Goal: Information Seeking & Learning: Compare options

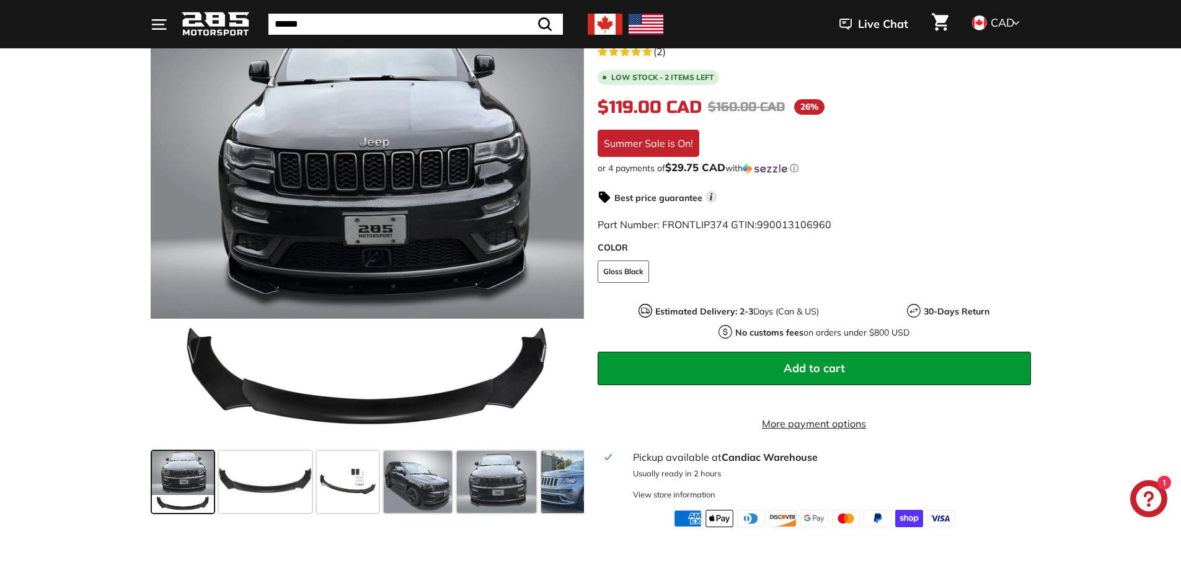
scroll to position [248, 0]
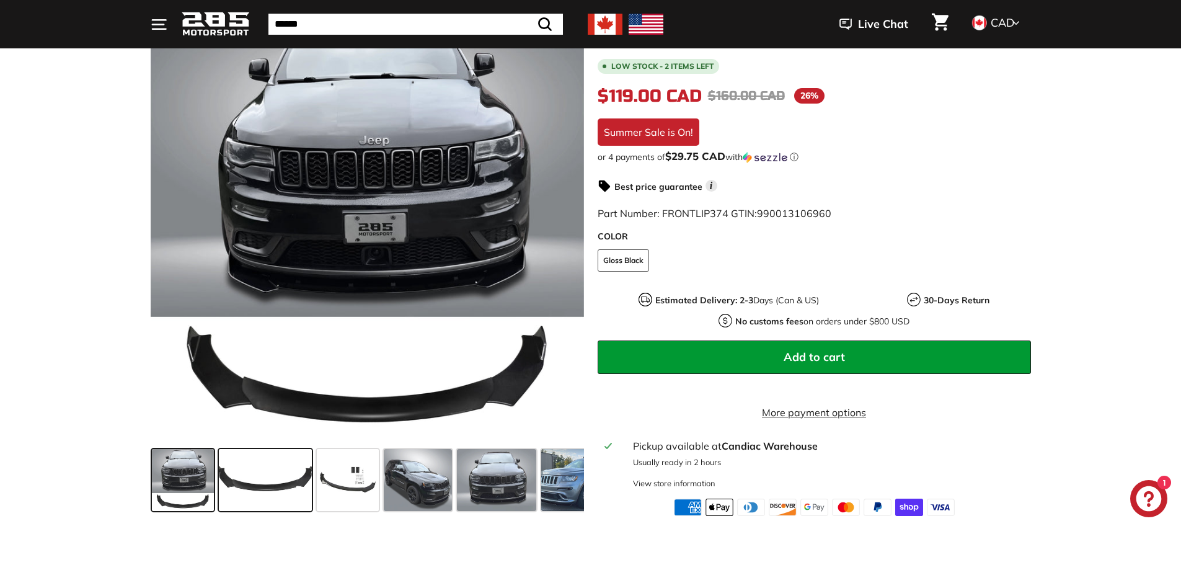
click at [279, 488] on span at bounding box center [265, 480] width 93 height 62
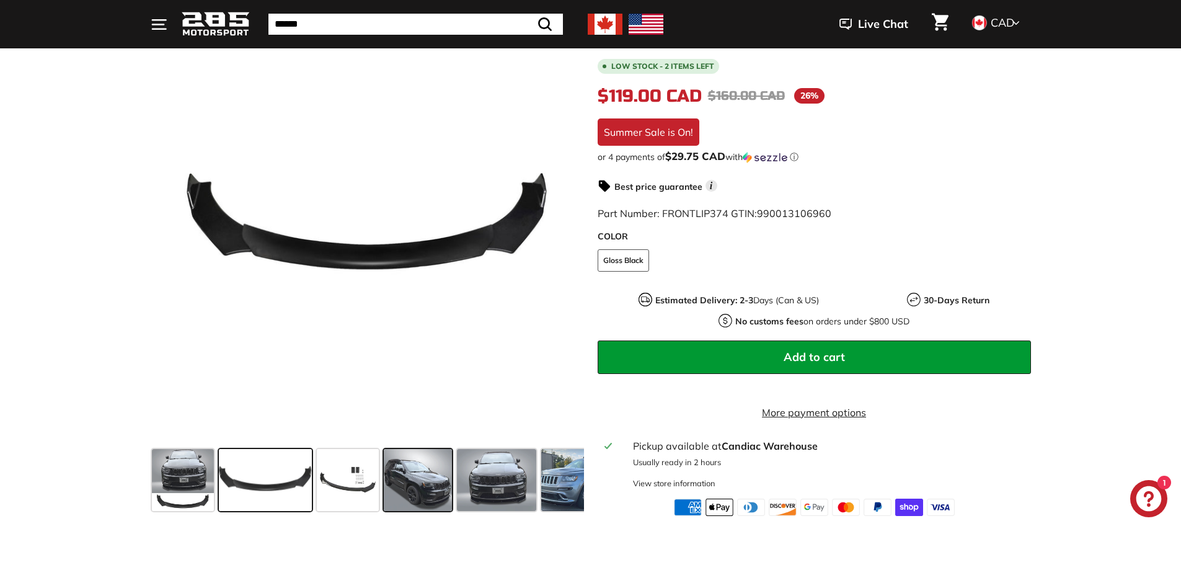
click at [430, 495] on span at bounding box center [418, 480] width 68 height 62
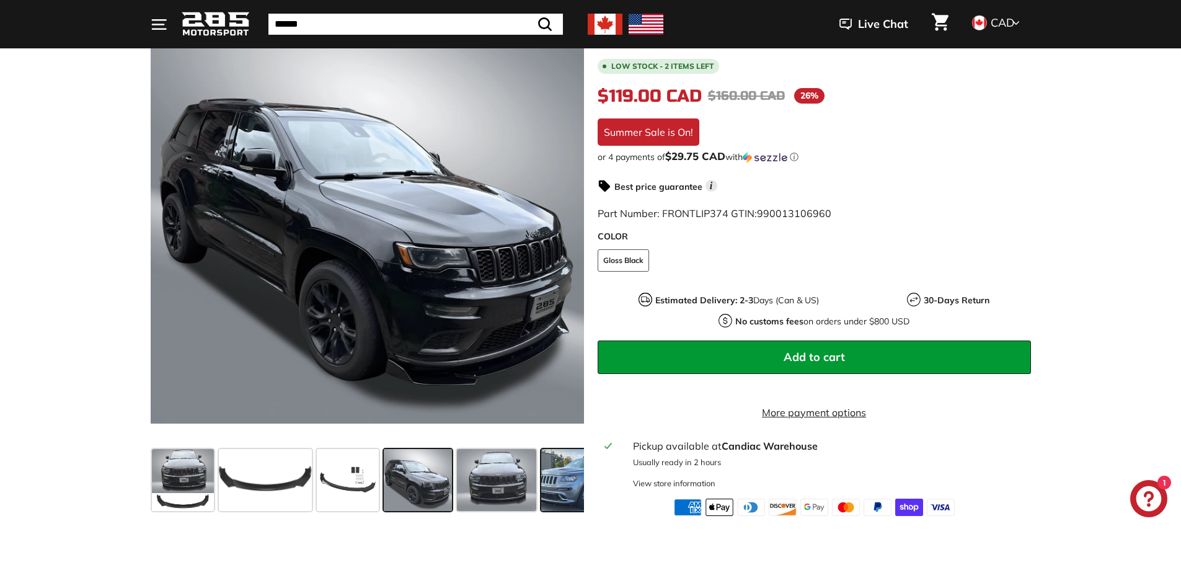
click at [562, 492] on span at bounding box center [587, 480] width 93 height 62
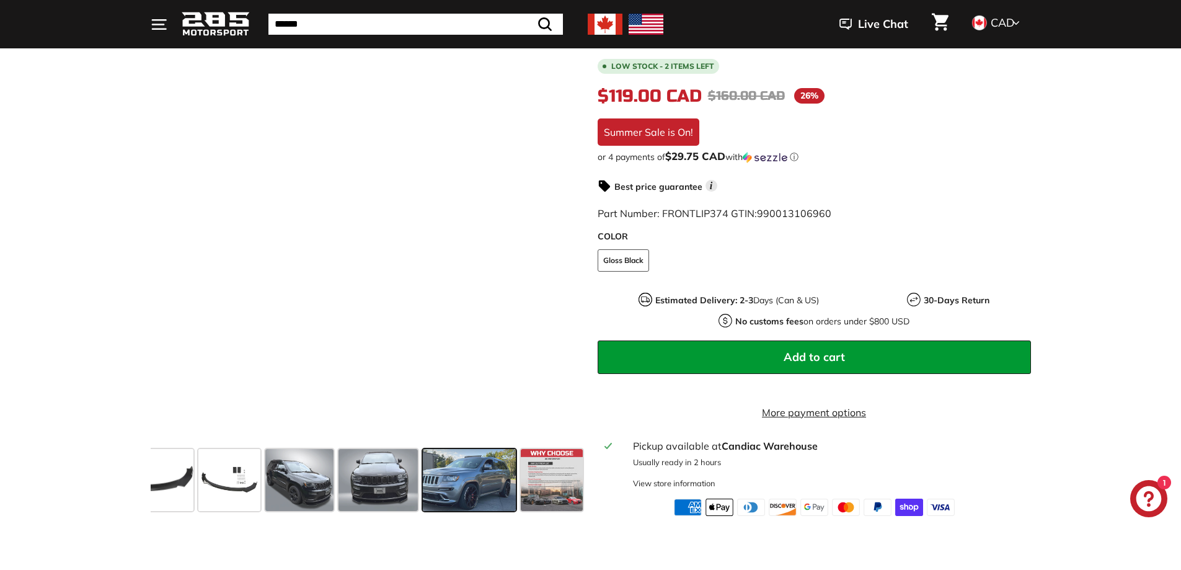
scroll to position [0, 120]
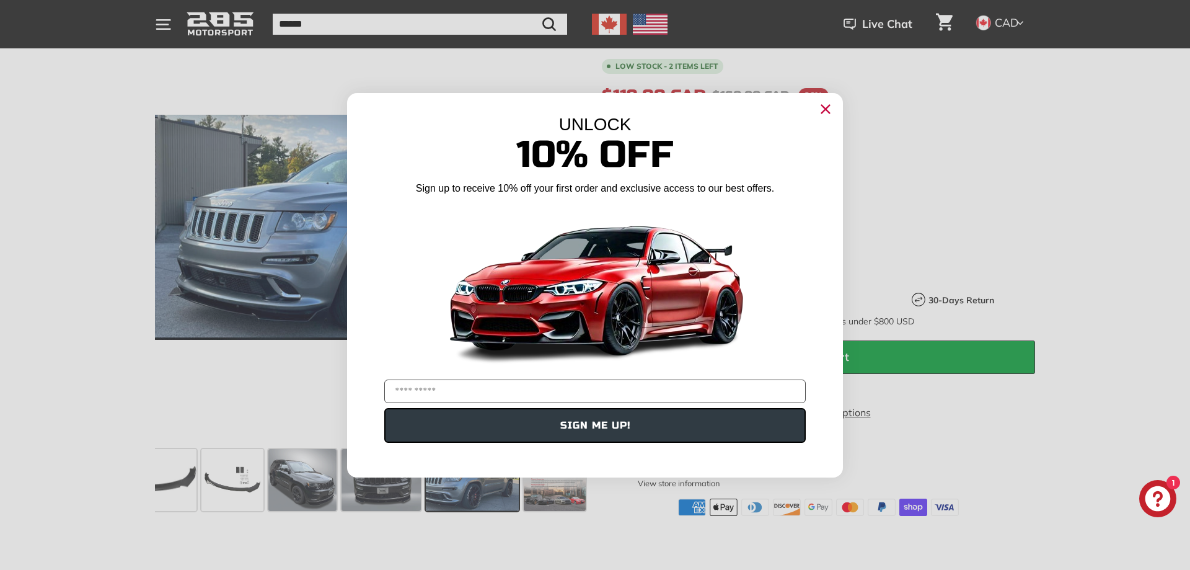
click at [826, 107] on circle "Close dialog" at bounding box center [825, 108] width 19 height 19
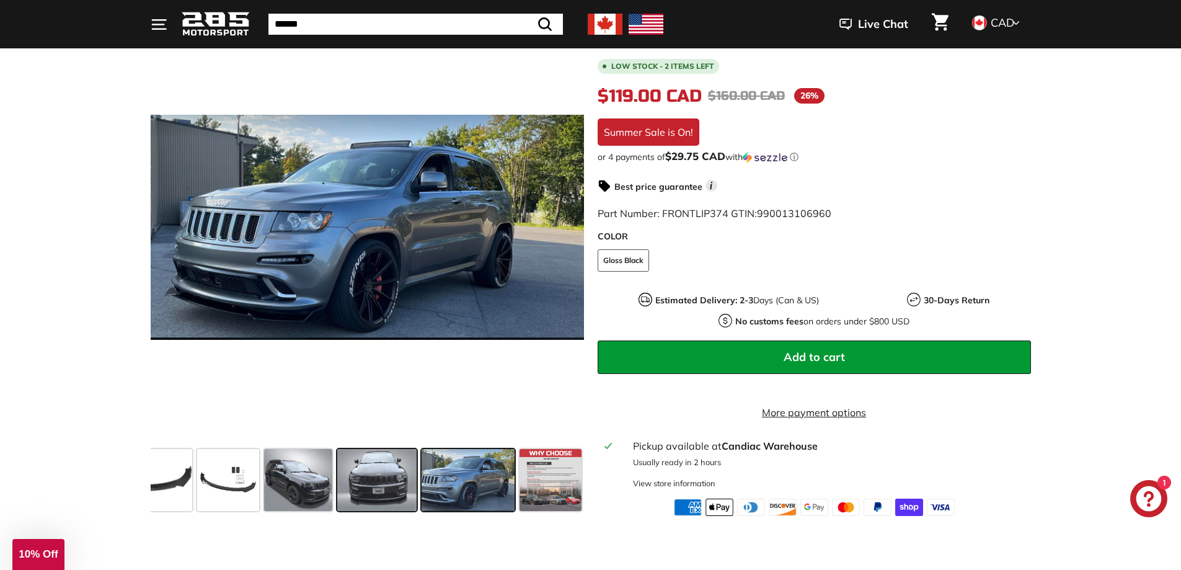
click at [391, 475] on span at bounding box center [376, 480] width 79 height 62
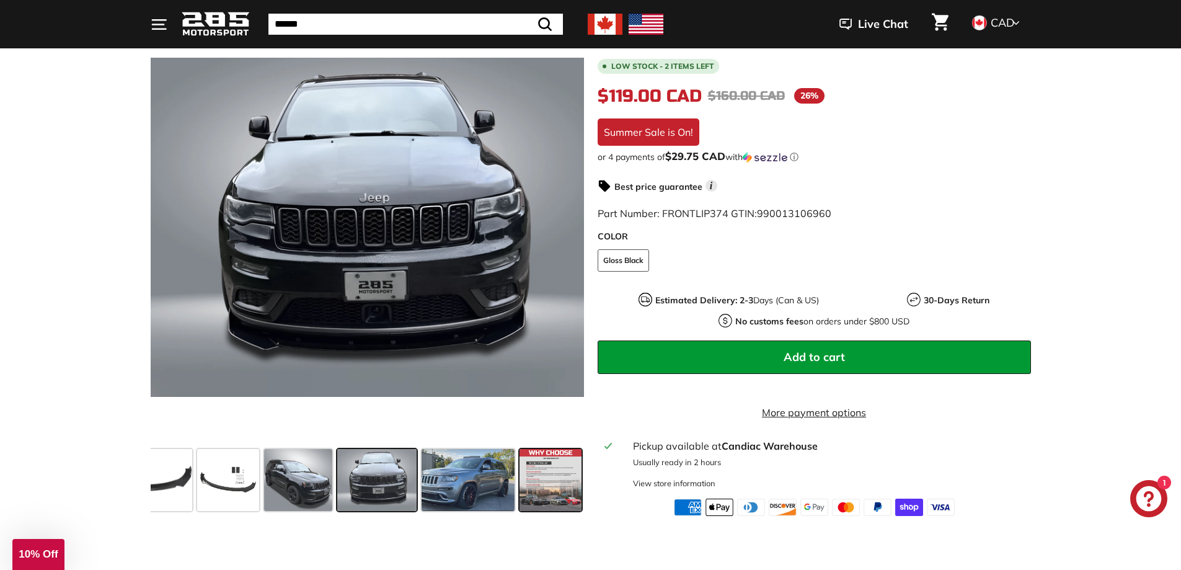
click at [552, 495] on span at bounding box center [550, 480] width 62 height 62
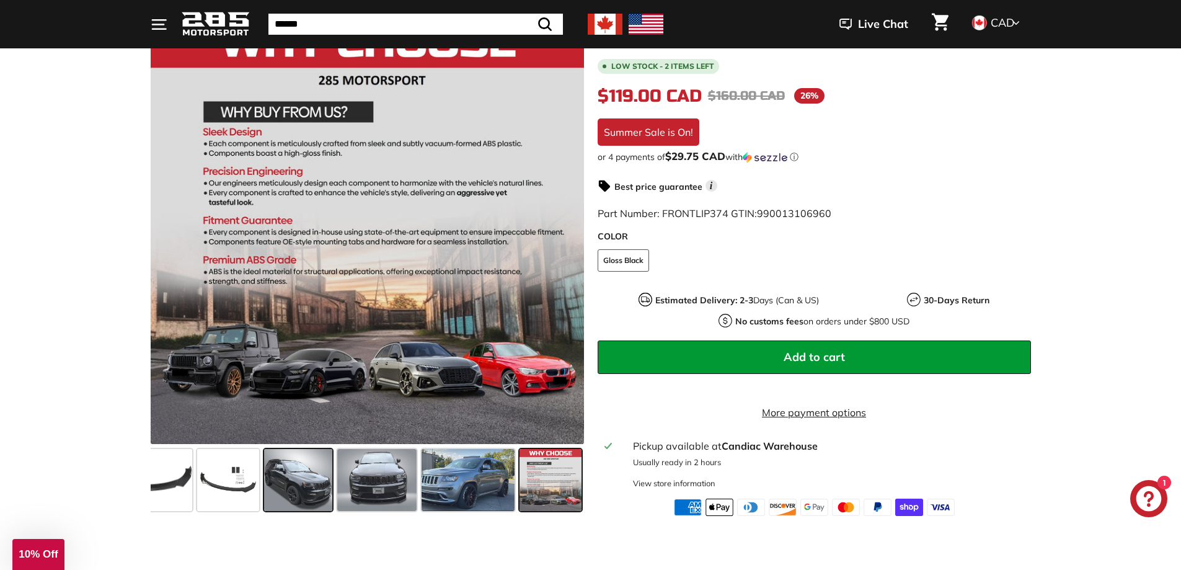
click at [309, 487] on span at bounding box center [298, 480] width 68 height 62
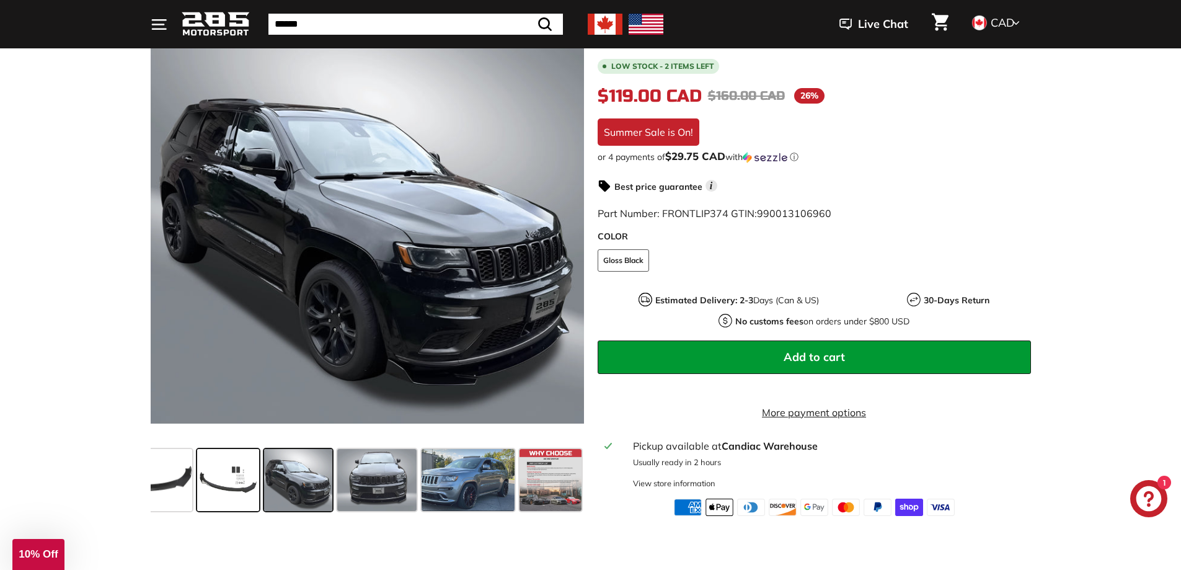
click at [236, 482] on span at bounding box center [228, 480] width 62 height 62
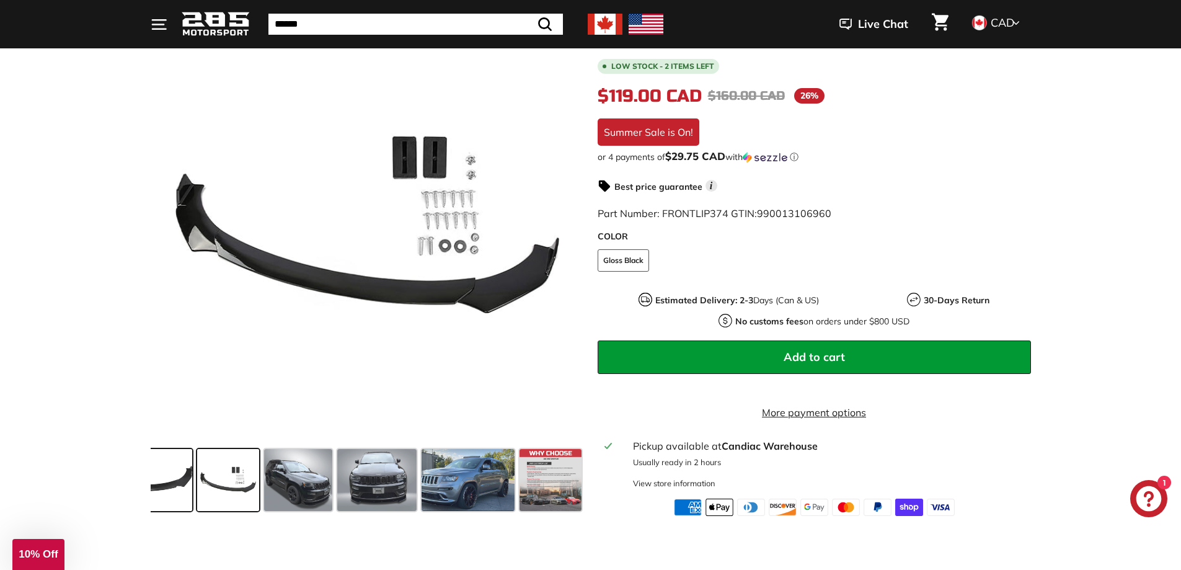
click at [175, 484] on span at bounding box center [145, 480] width 93 height 62
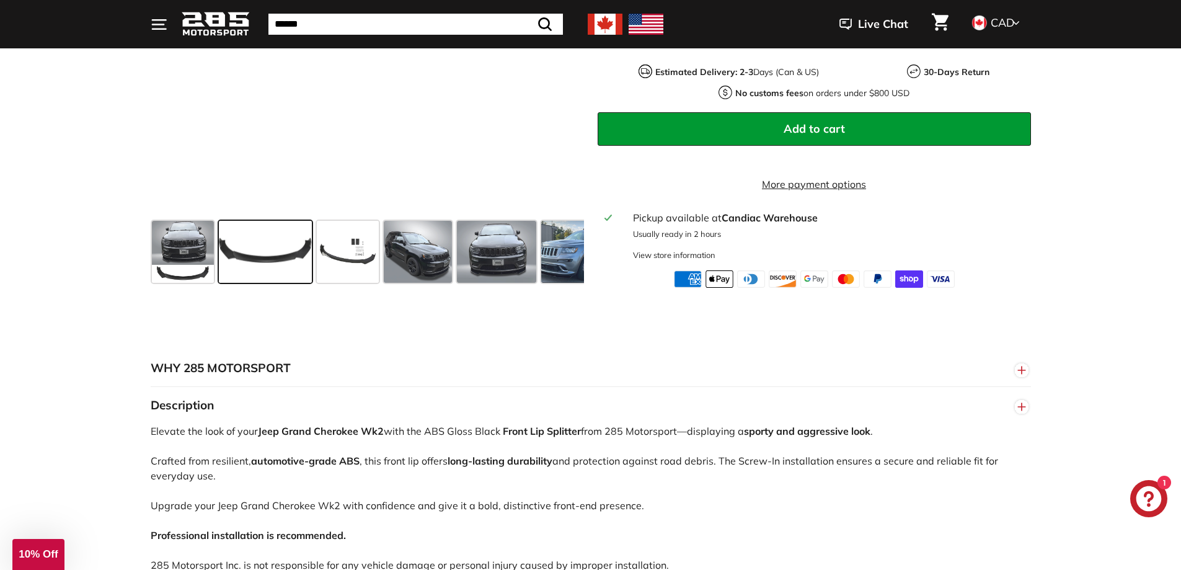
scroll to position [496, 0]
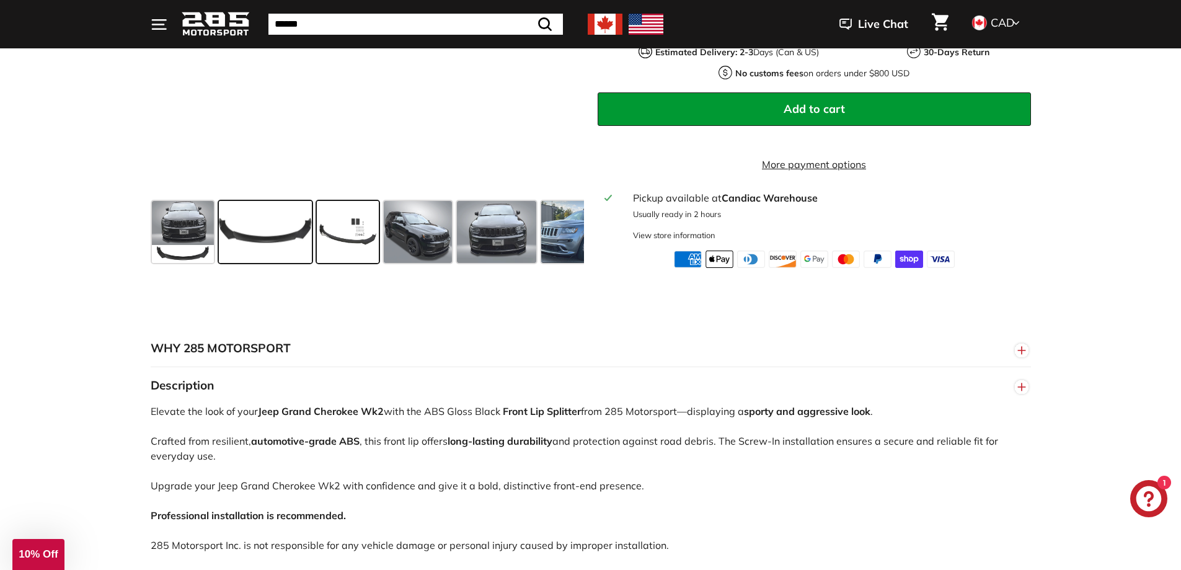
click at [343, 249] on span at bounding box center [348, 232] width 62 height 62
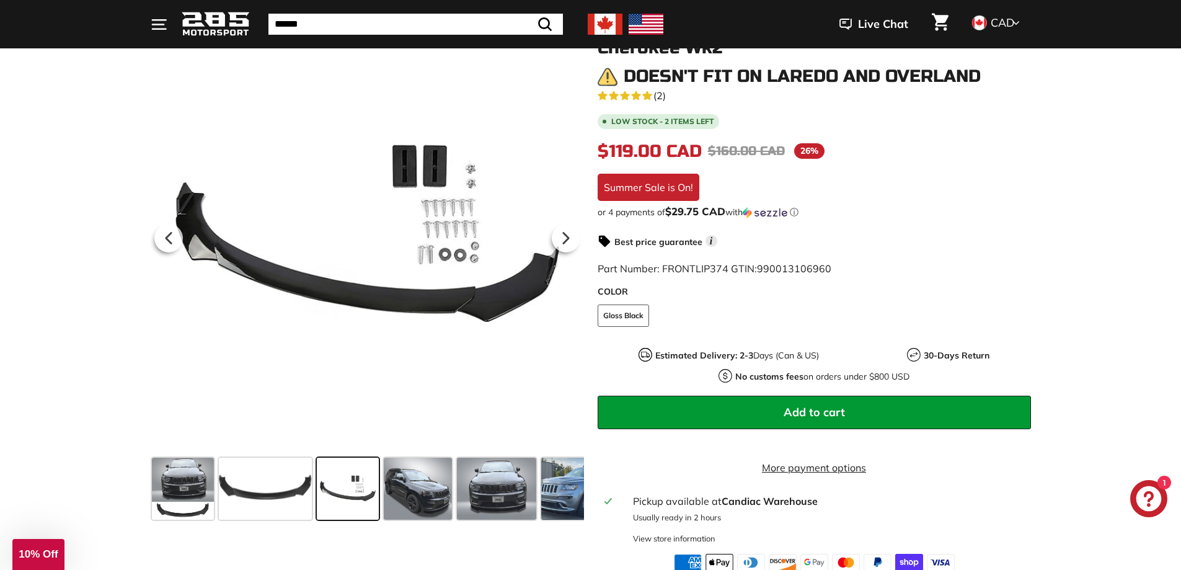
scroll to position [186, 0]
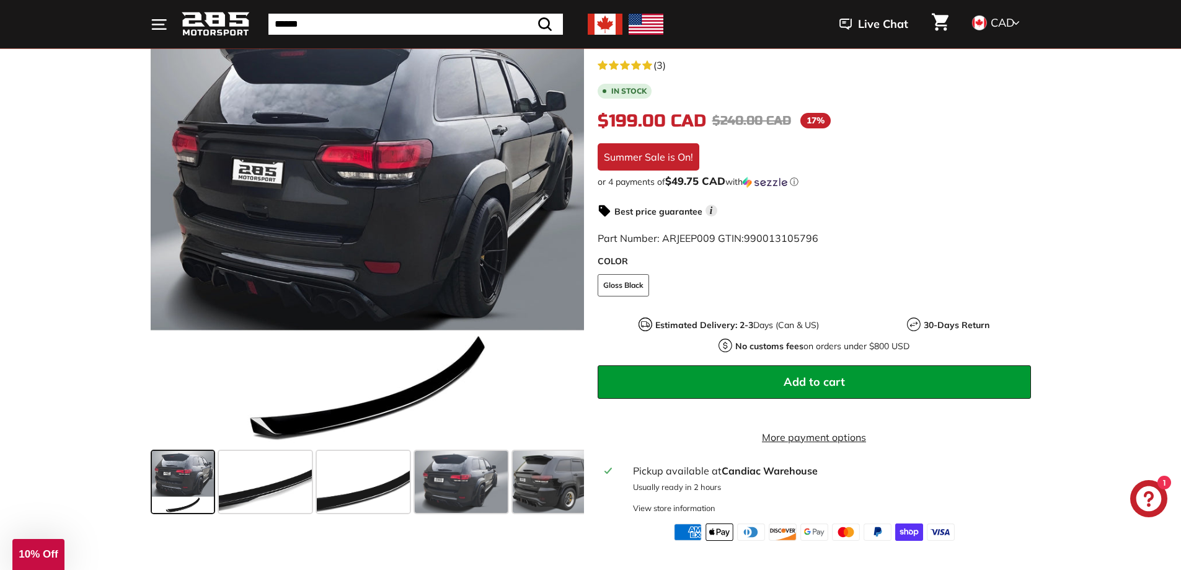
scroll to position [248, 0]
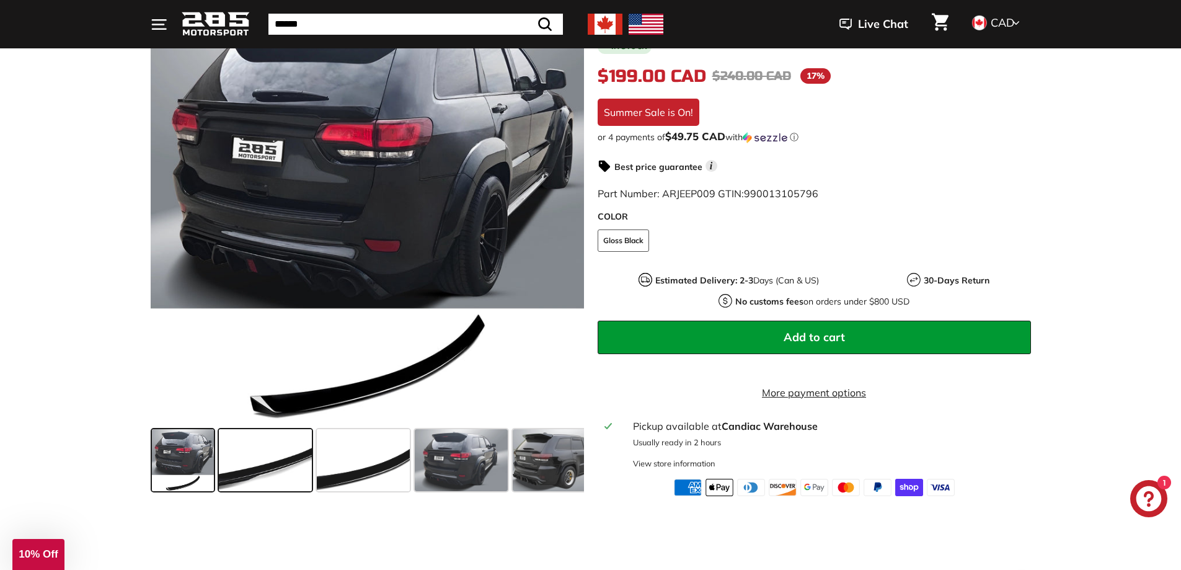
click at [276, 470] on span at bounding box center [265, 460] width 93 height 62
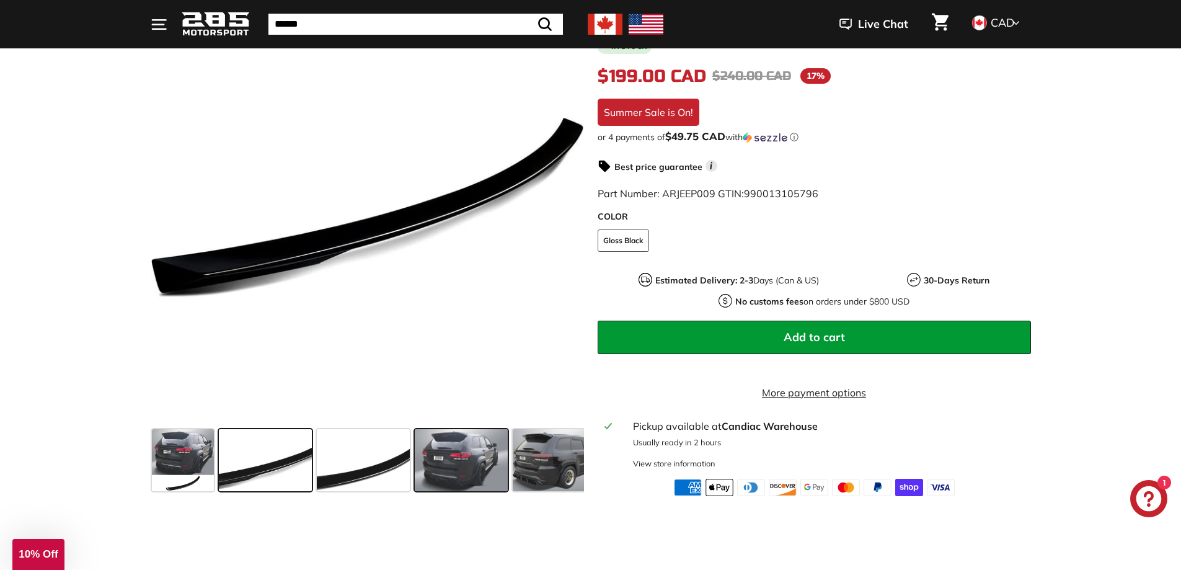
click at [438, 476] on span at bounding box center [461, 460] width 93 height 62
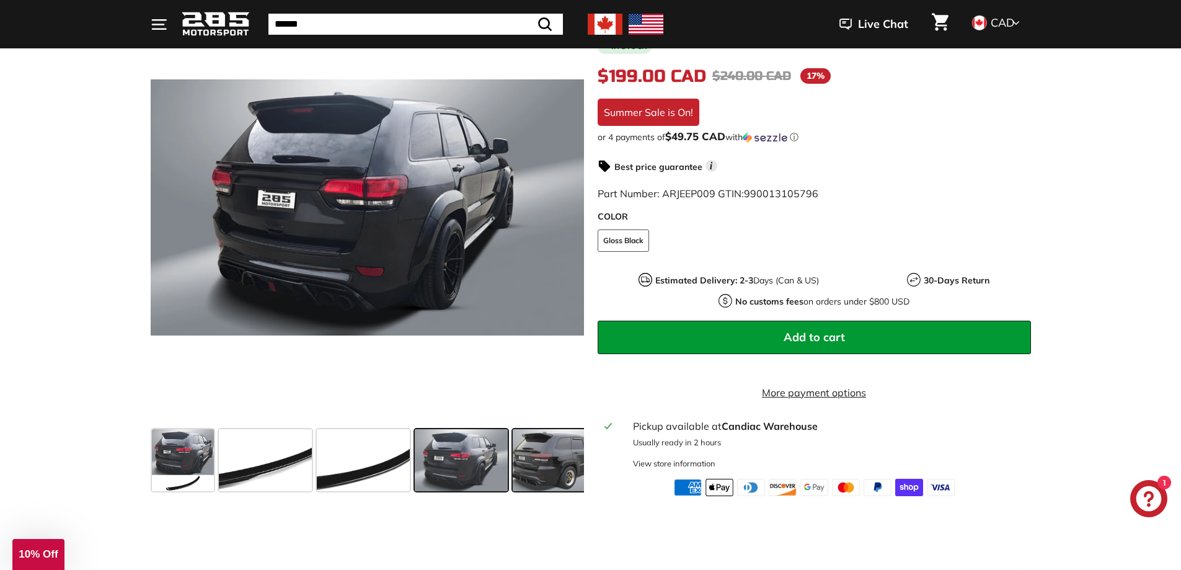
click at [551, 488] on span at bounding box center [559, 460] width 93 height 62
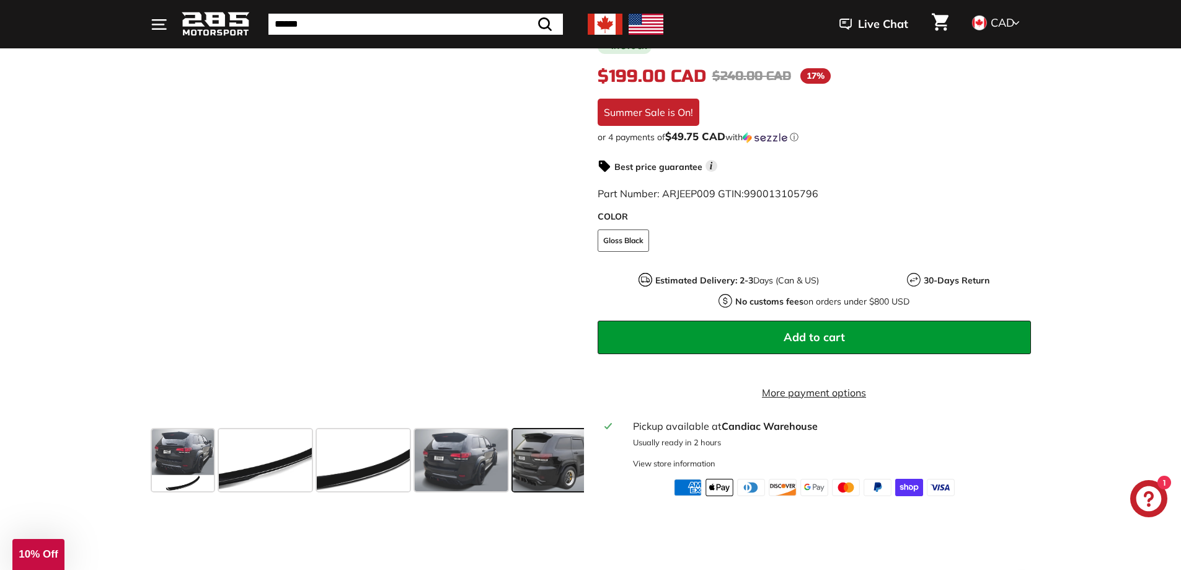
scroll to position [0, 158]
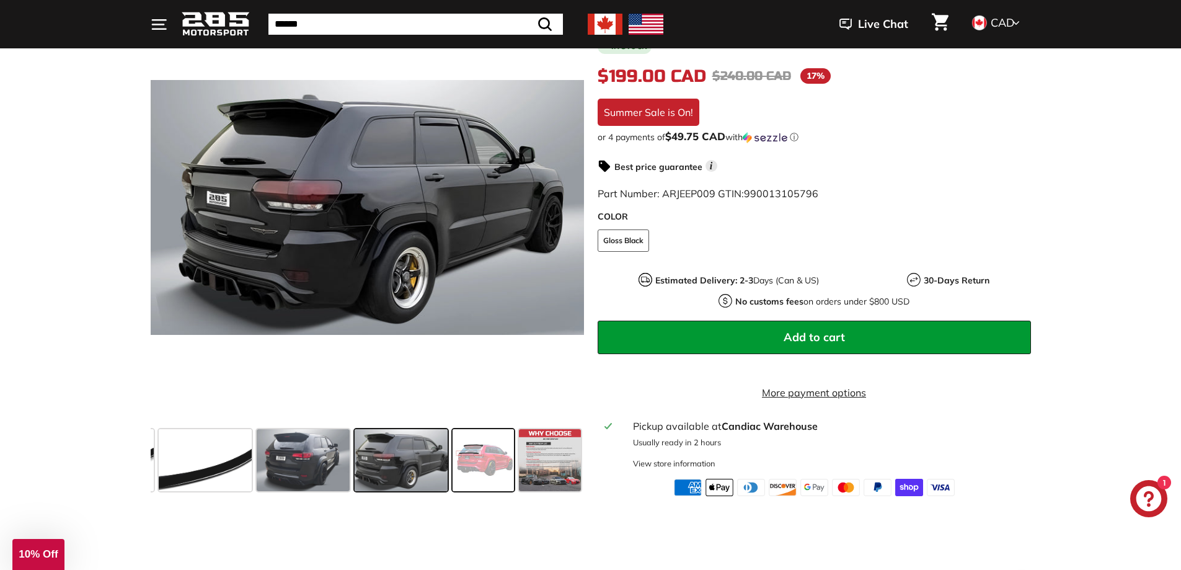
click at [487, 482] on span at bounding box center [484, 460] width 62 height 62
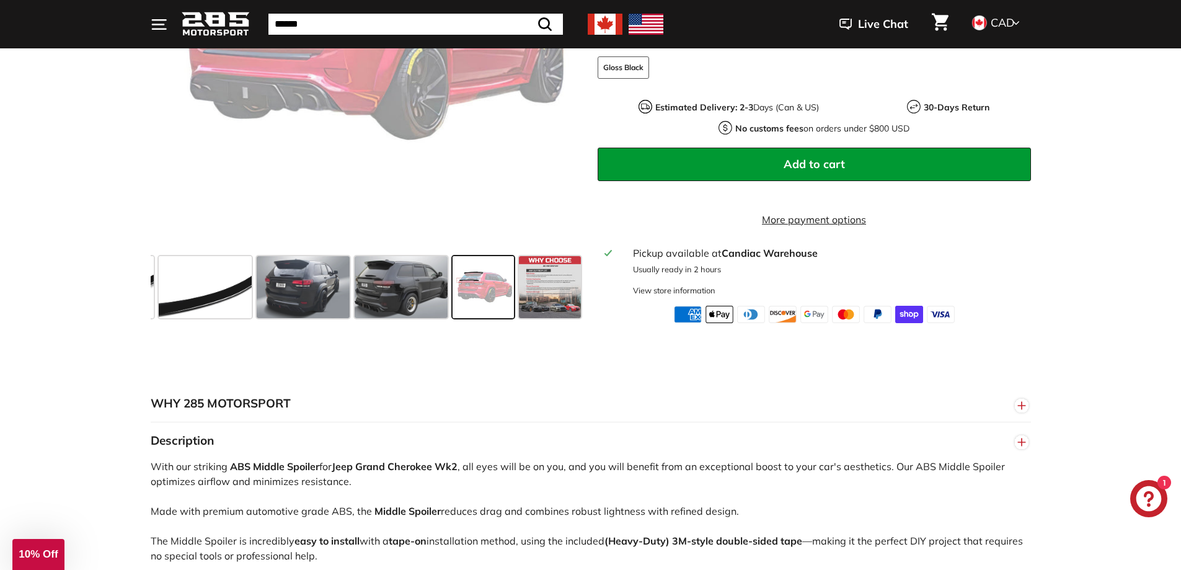
scroll to position [434, 0]
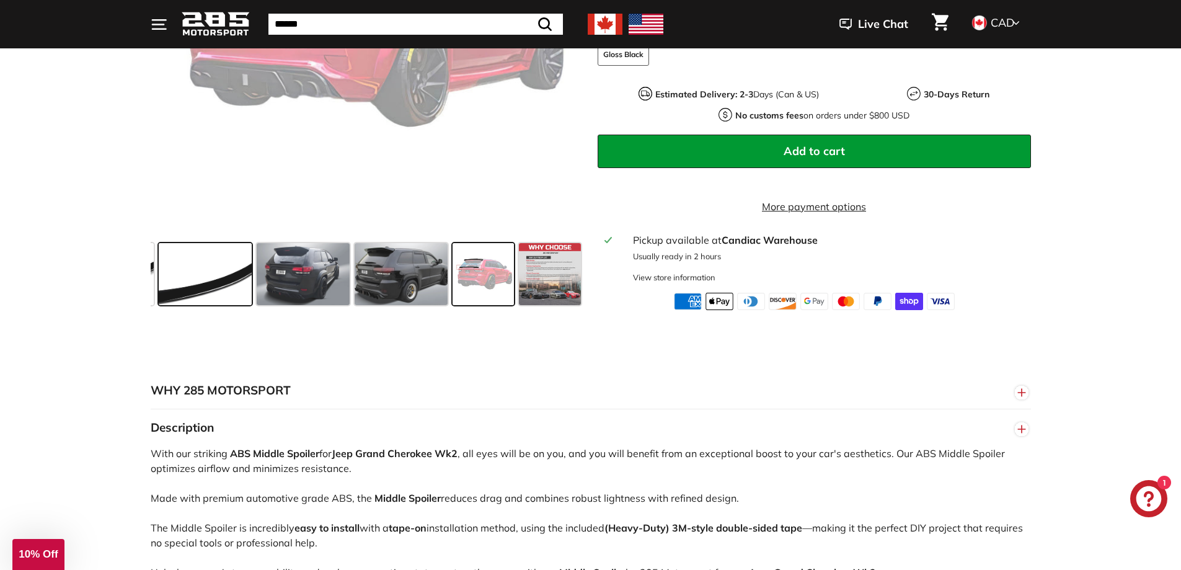
click at [211, 279] on span at bounding box center [205, 274] width 93 height 62
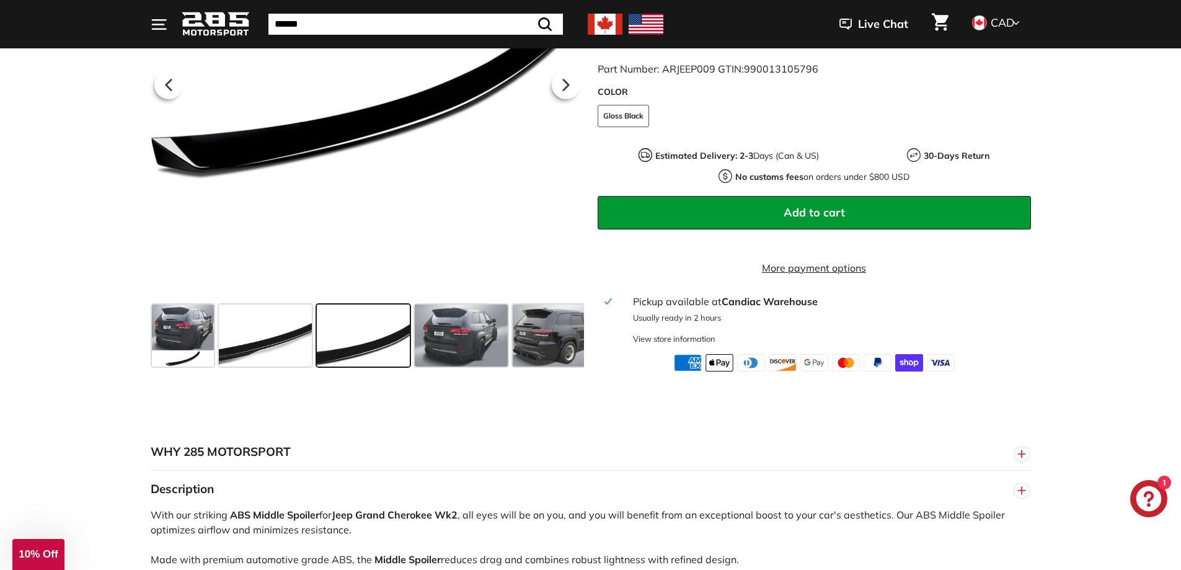
scroll to position [310, 0]
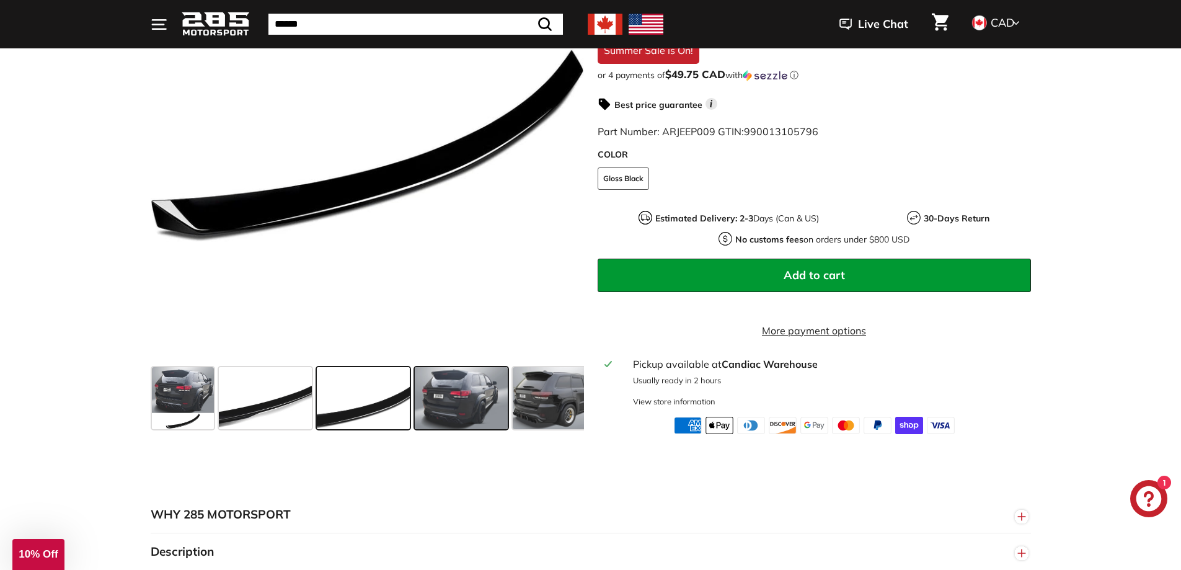
click at [425, 410] on span at bounding box center [461, 398] width 93 height 62
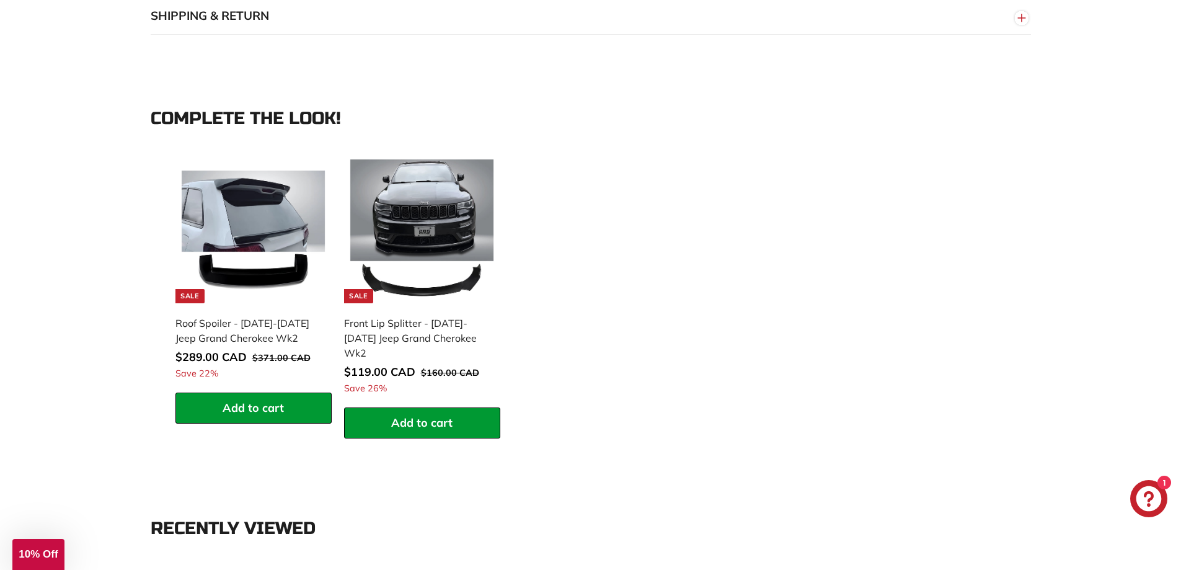
scroll to position [1116, 0]
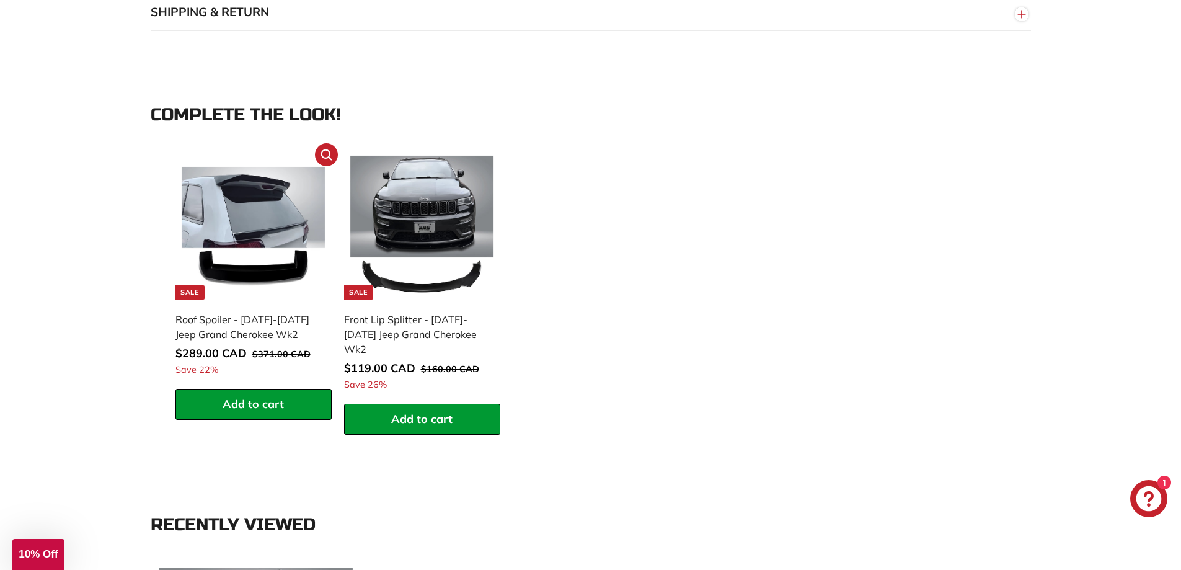
click at [237, 233] on img at bounding box center [254, 228] width 144 height 144
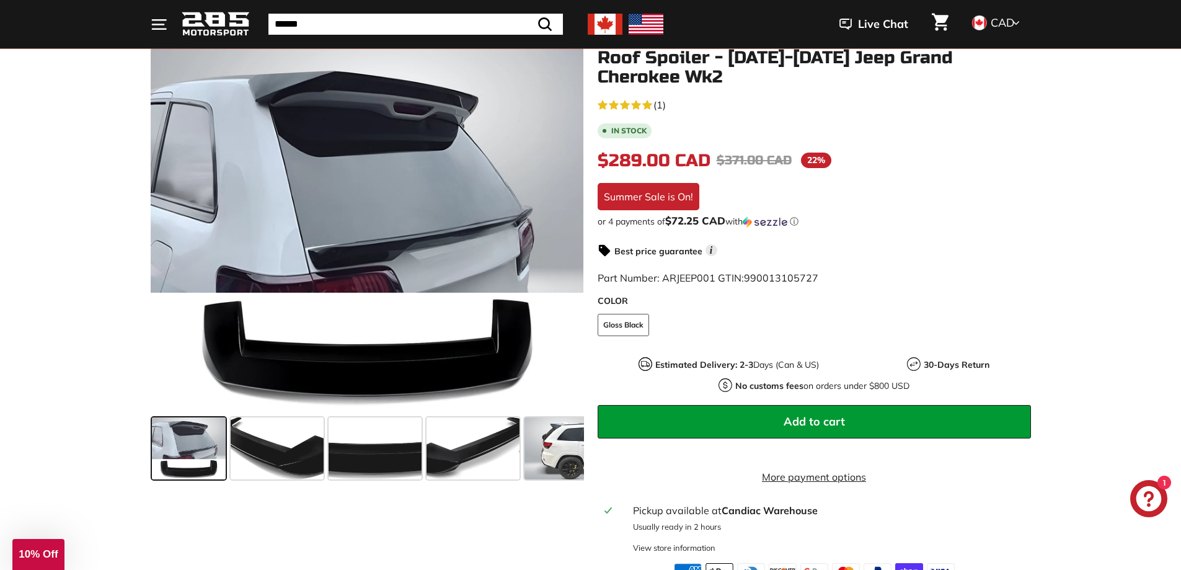
scroll to position [186, 0]
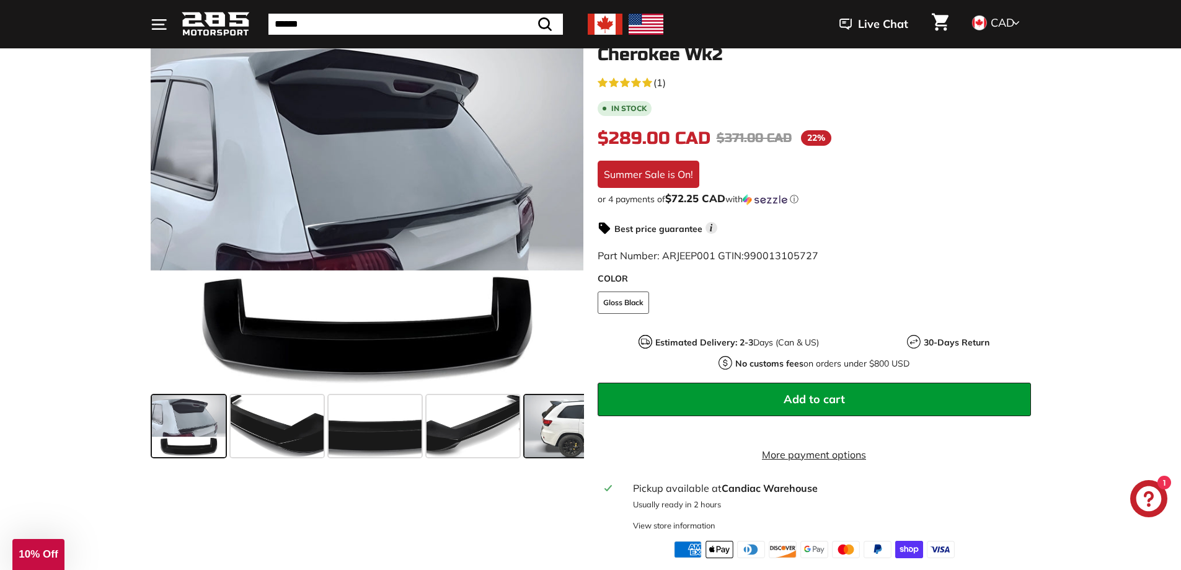
click at [539, 425] on span at bounding box center [555, 426] width 62 height 62
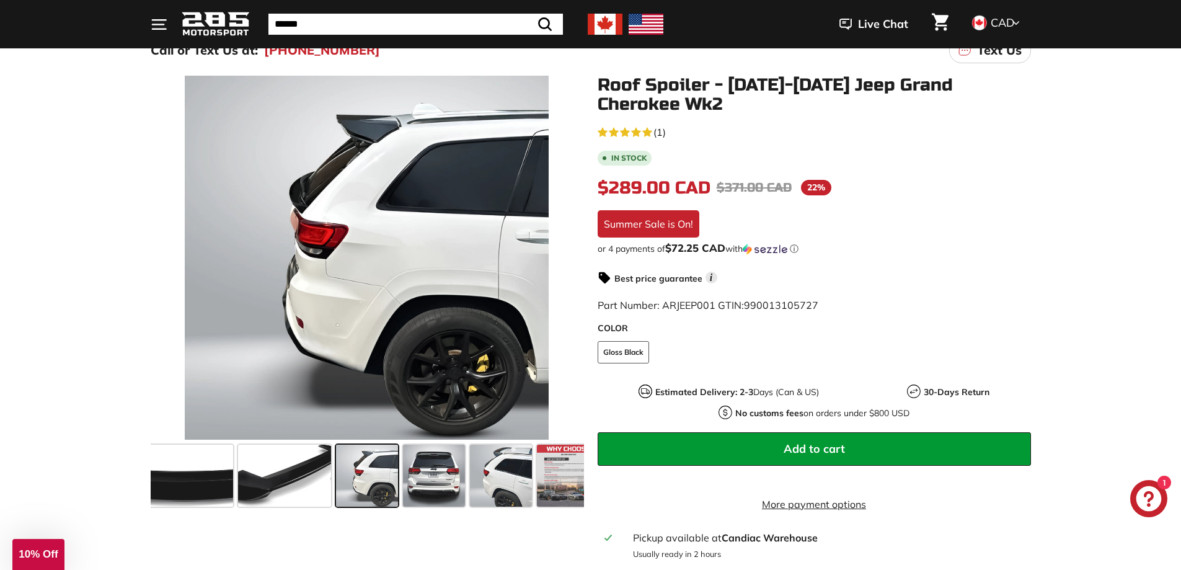
scroll to position [124, 0]
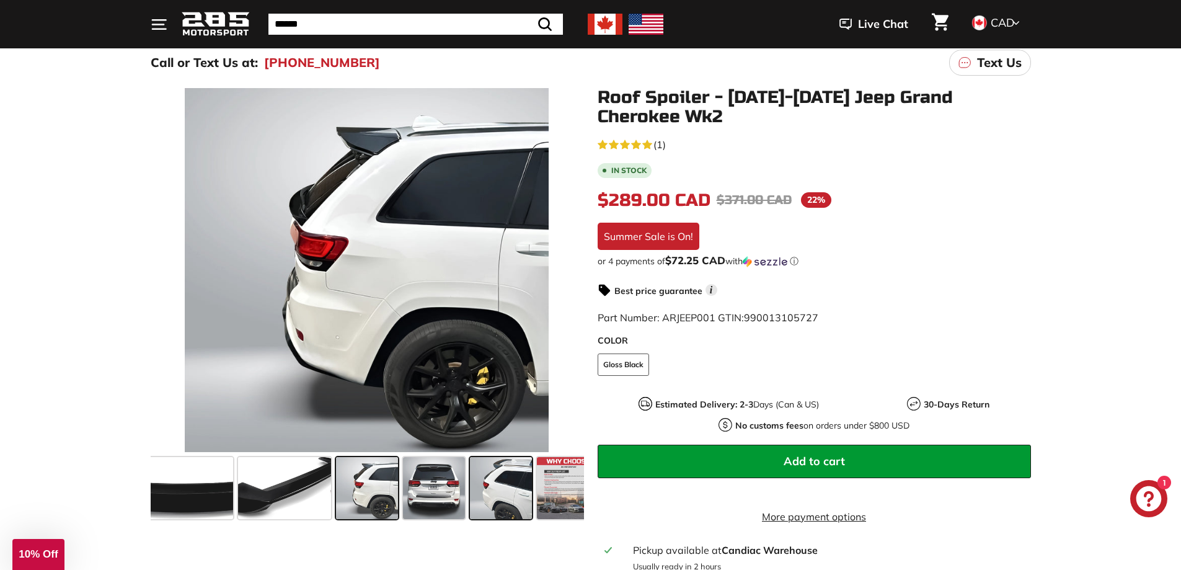
click at [488, 474] on span at bounding box center [501, 488] width 62 height 62
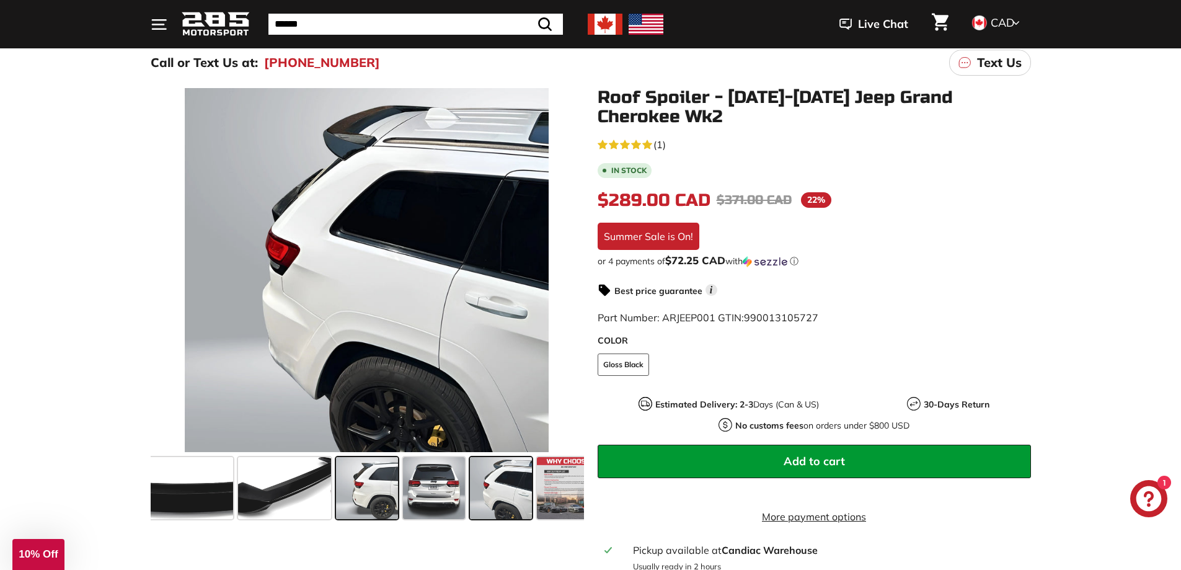
click at [353, 480] on span at bounding box center [367, 488] width 62 height 62
